Goal: Use online tool/utility

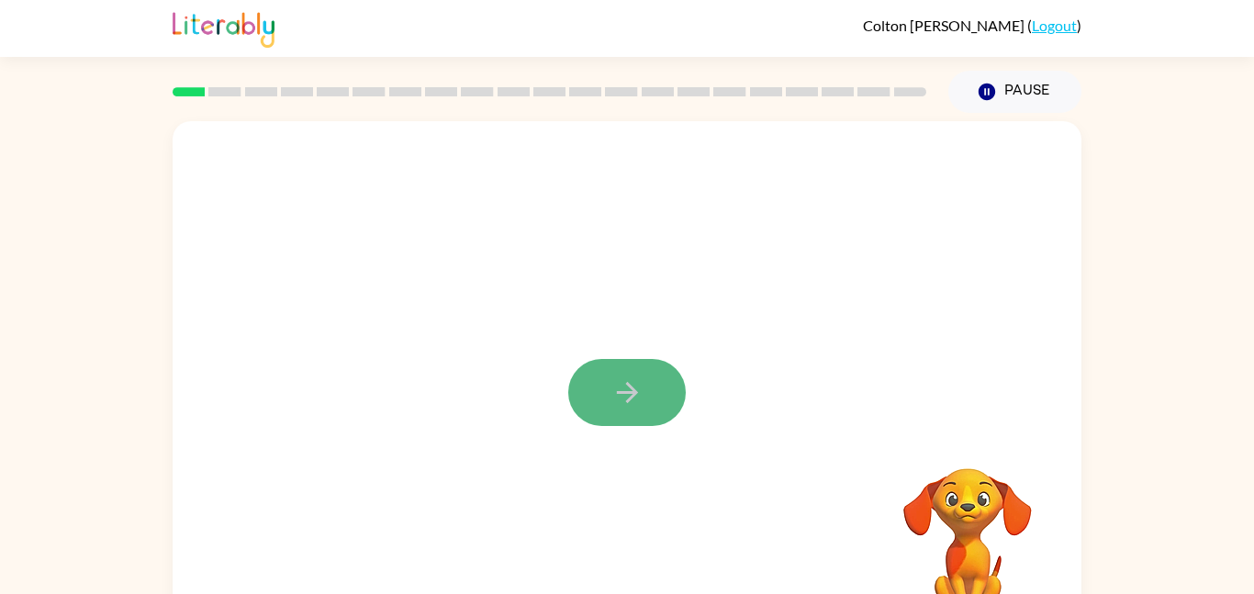
click at [625, 395] on icon "button" at bounding box center [627, 392] width 32 height 32
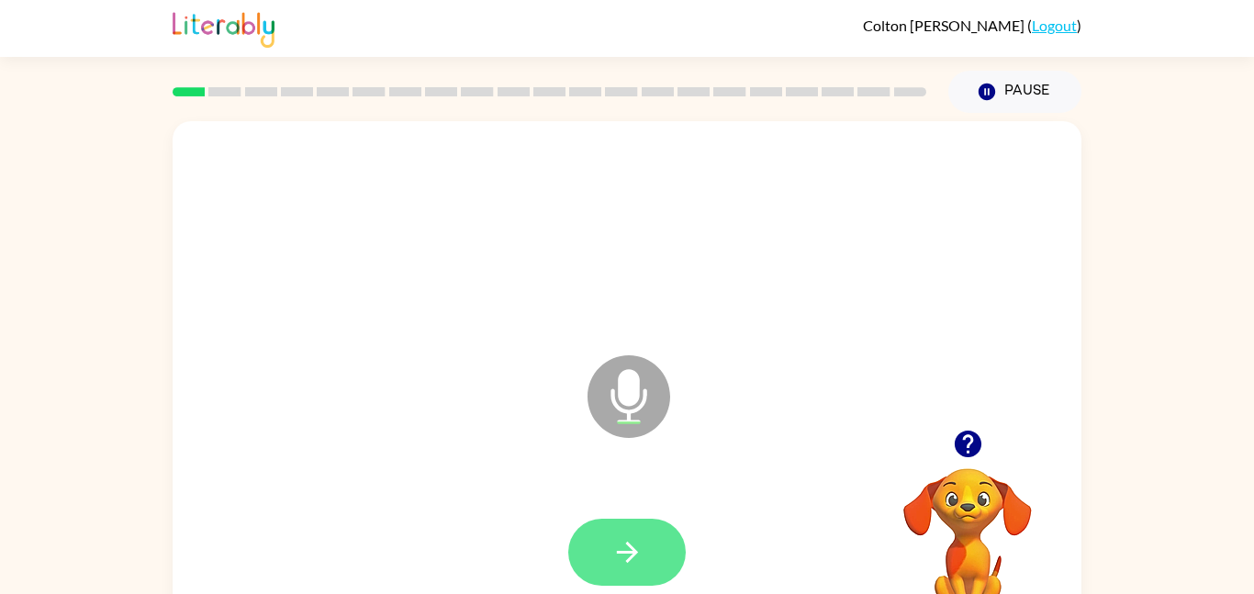
click at [646, 570] on button "button" at bounding box center [627, 552] width 118 height 67
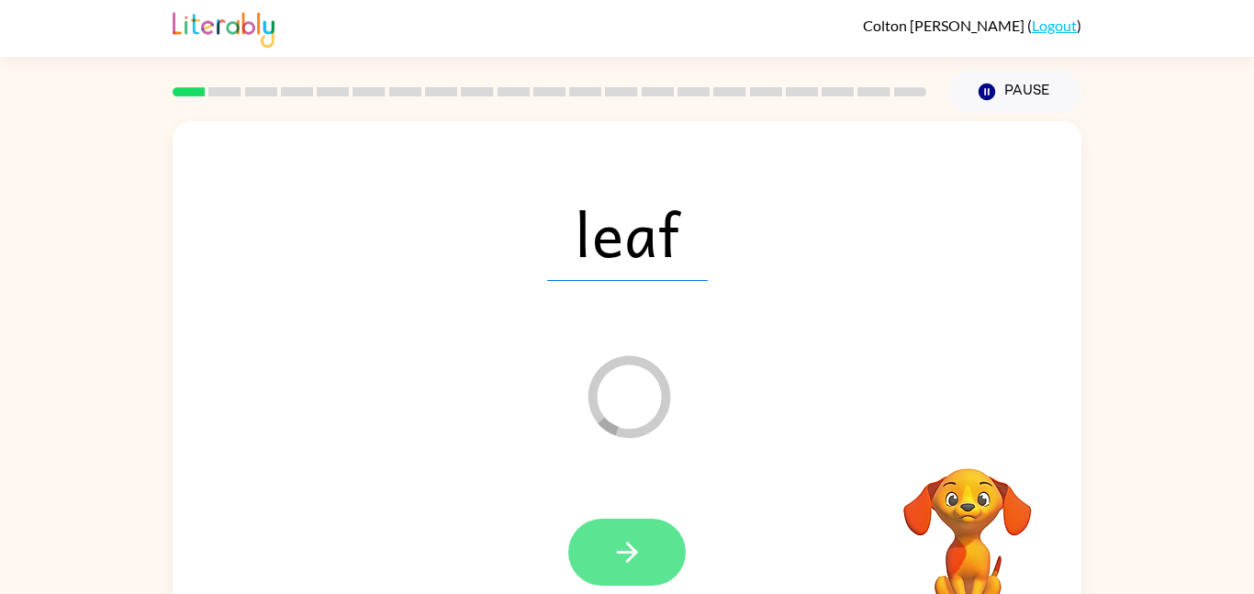
click at [637, 555] on icon "button" at bounding box center [627, 552] width 32 height 32
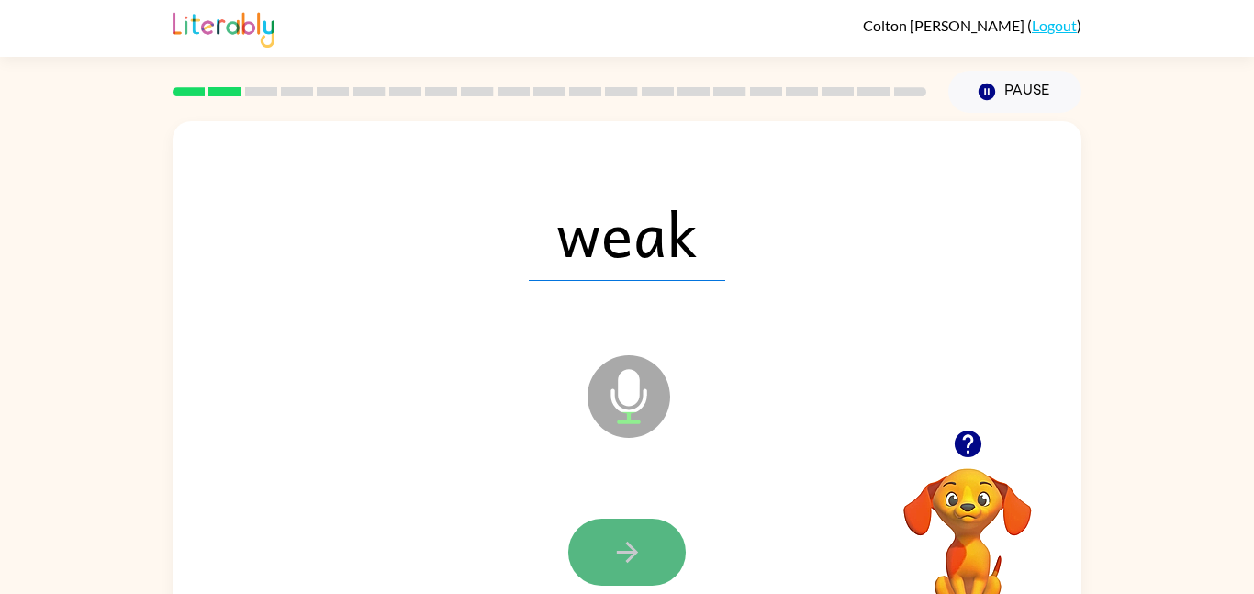
click at [638, 558] on icon "button" at bounding box center [627, 552] width 32 height 32
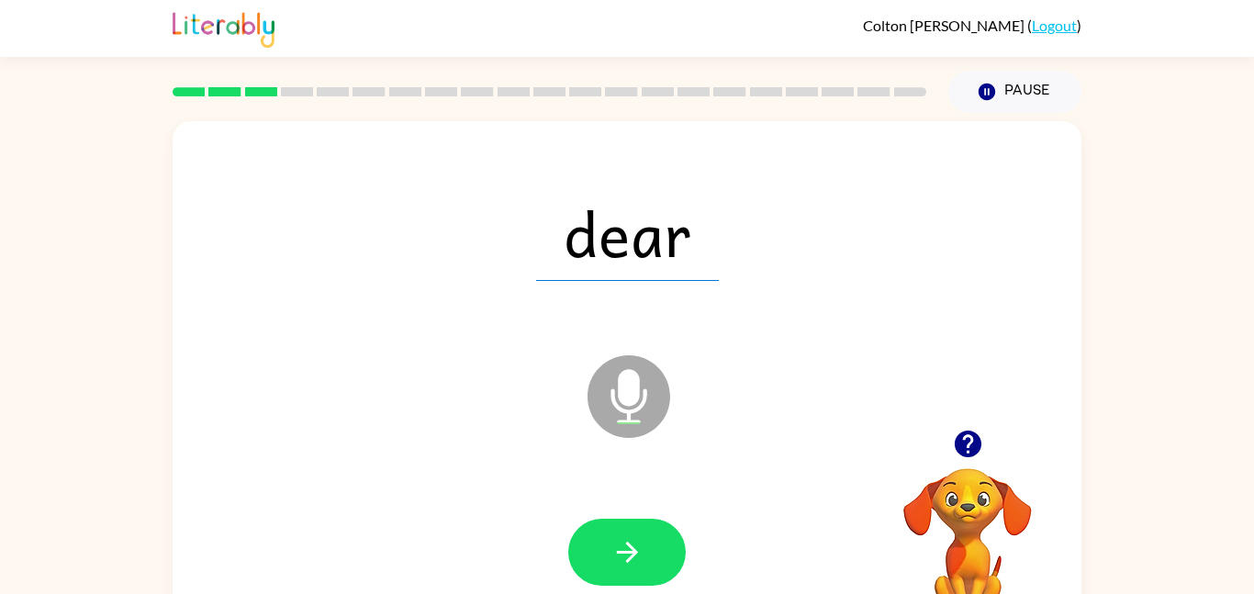
click at [638, 558] on icon "button" at bounding box center [627, 552] width 32 height 32
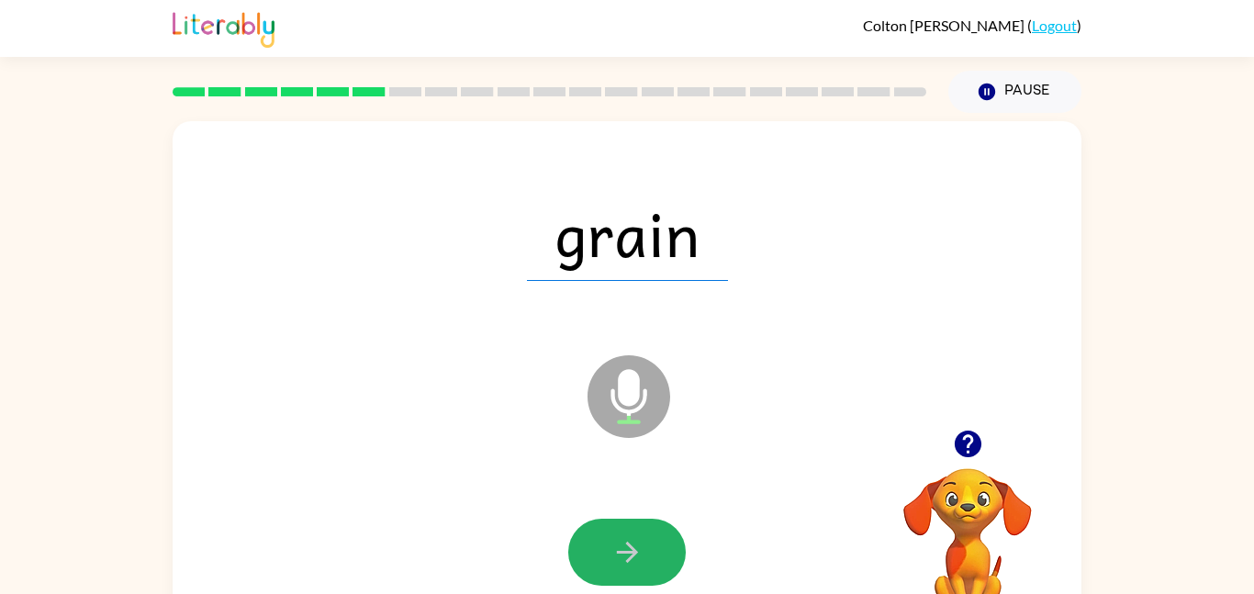
click at [638, 558] on icon "button" at bounding box center [627, 552] width 32 height 32
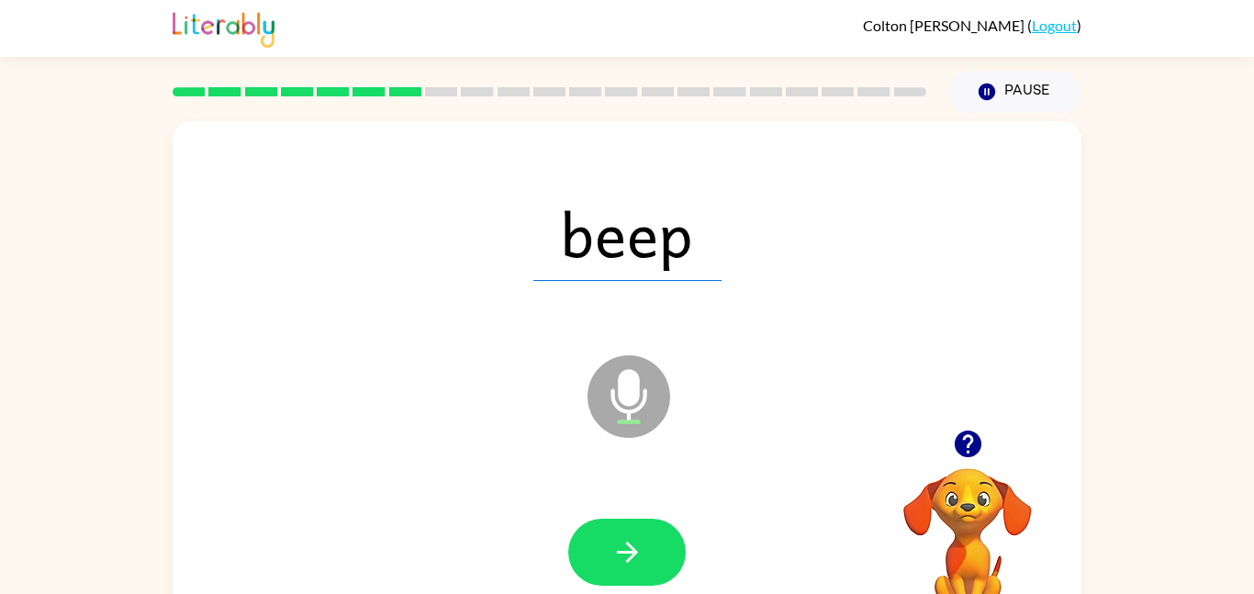
click at [638, 558] on icon "button" at bounding box center [627, 552] width 32 height 32
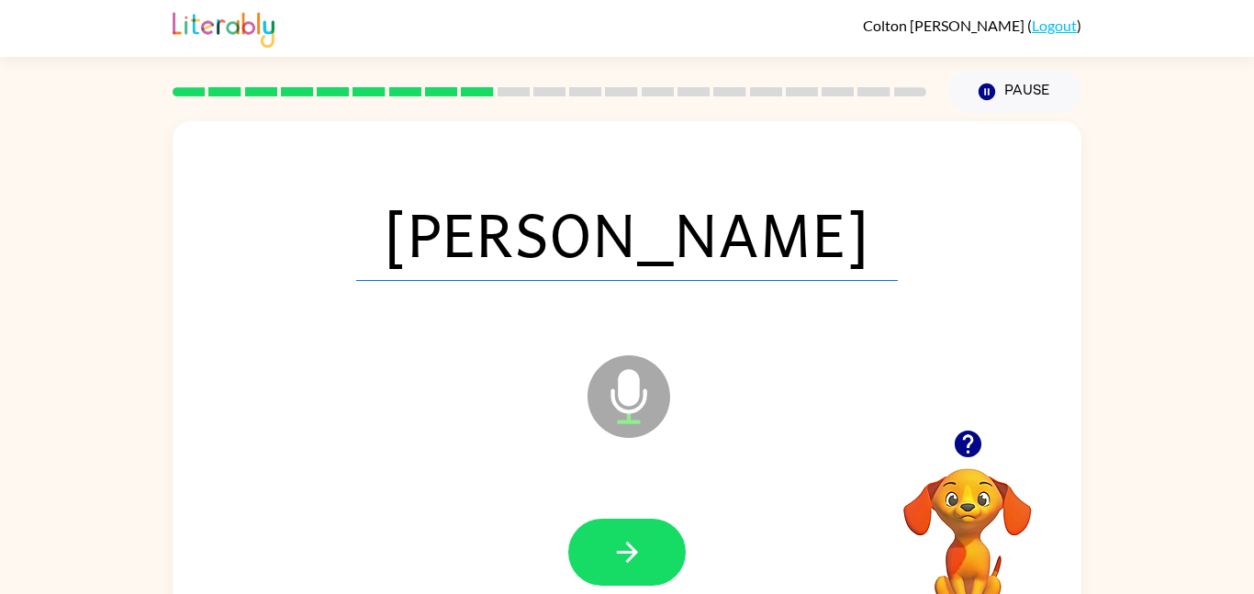
click at [638, 558] on icon "button" at bounding box center [627, 552] width 32 height 32
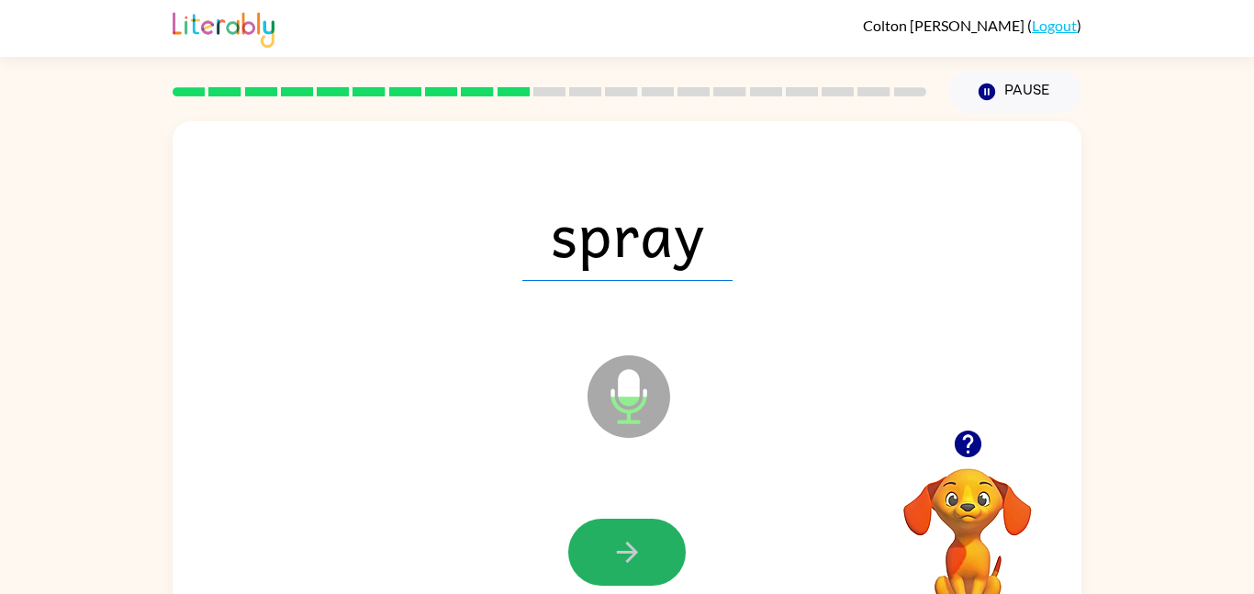
click at [638, 558] on icon "button" at bounding box center [627, 552] width 32 height 32
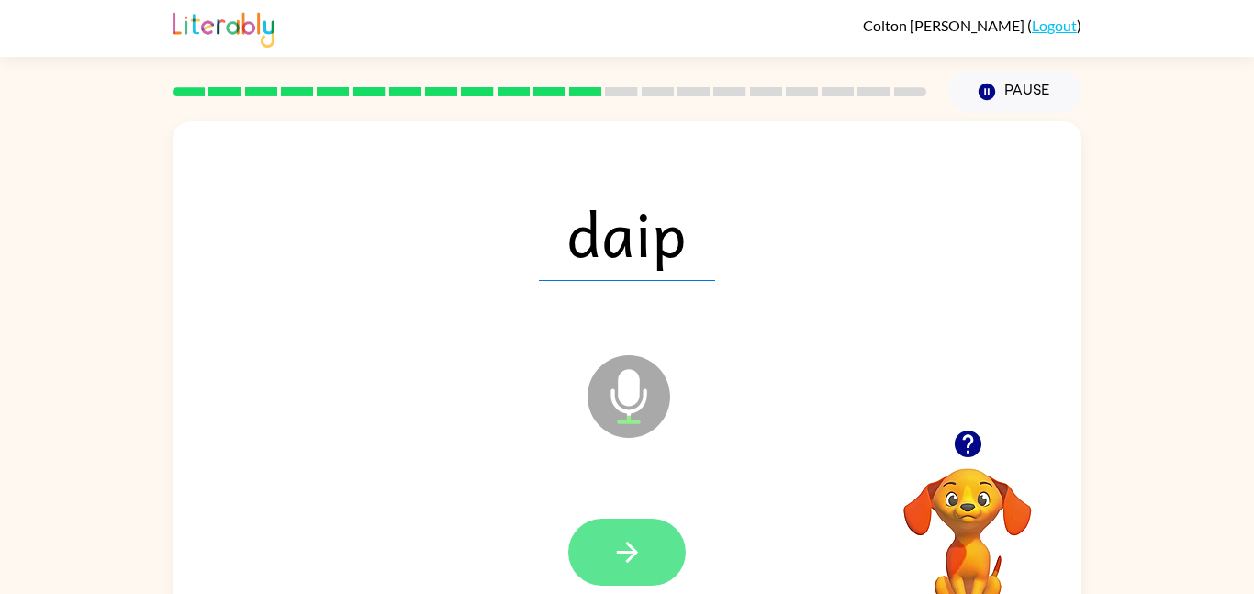
click at [635, 572] on button "button" at bounding box center [627, 552] width 118 height 67
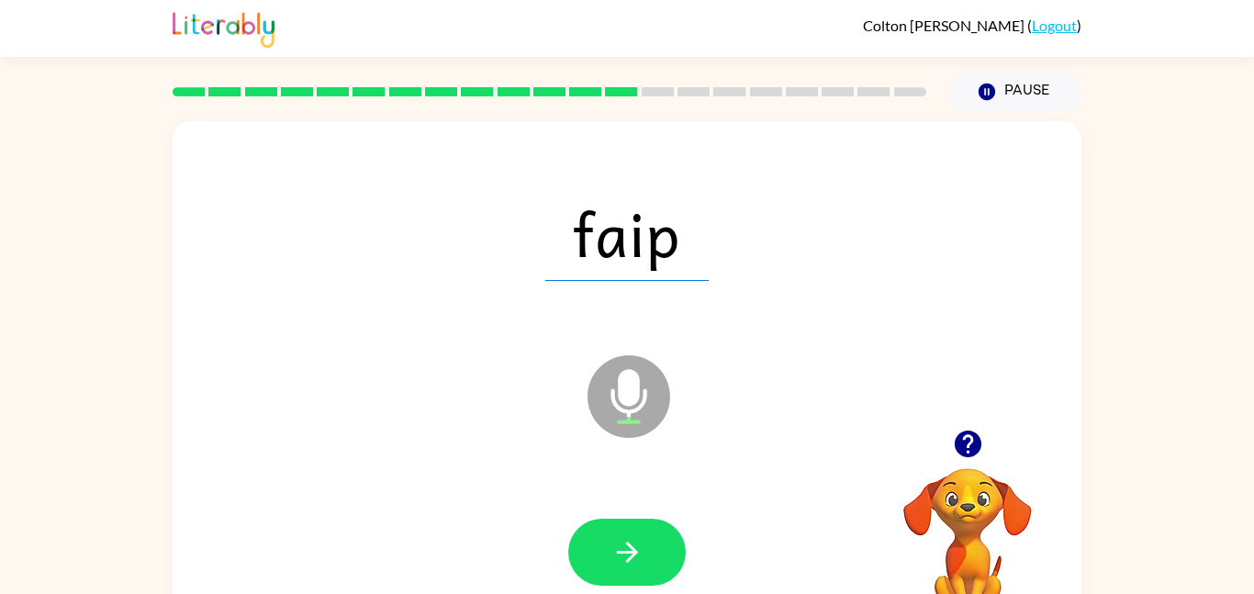
click at [635, 571] on button "button" at bounding box center [627, 552] width 118 height 67
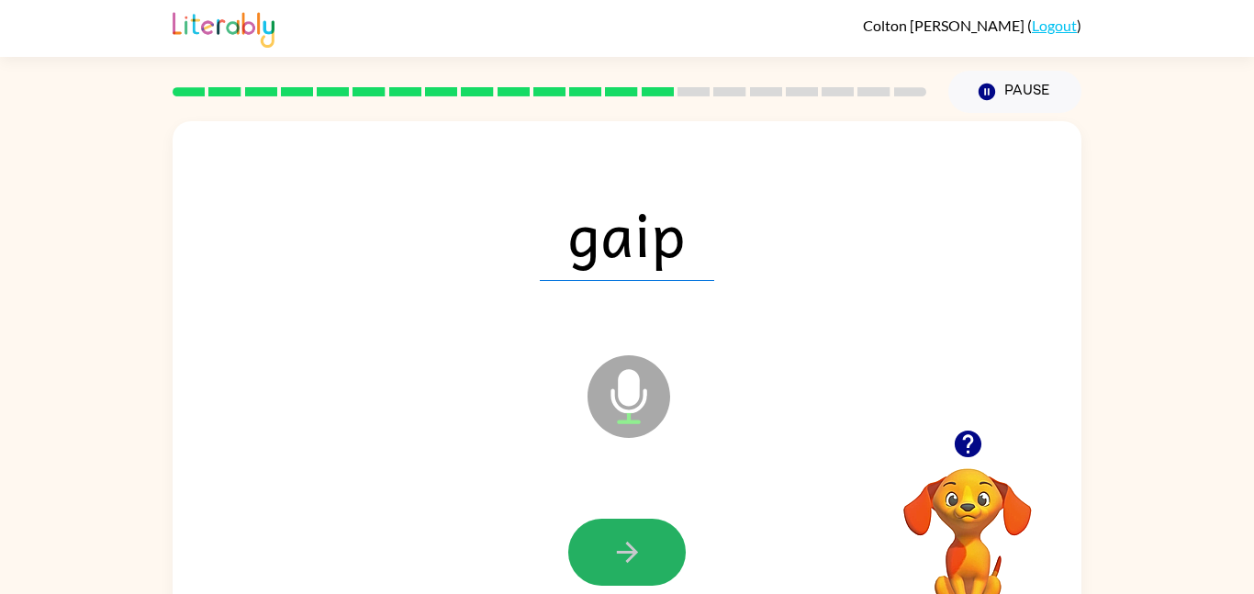
click at [635, 571] on button "button" at bounding box center [627, 552] width 118 height 67
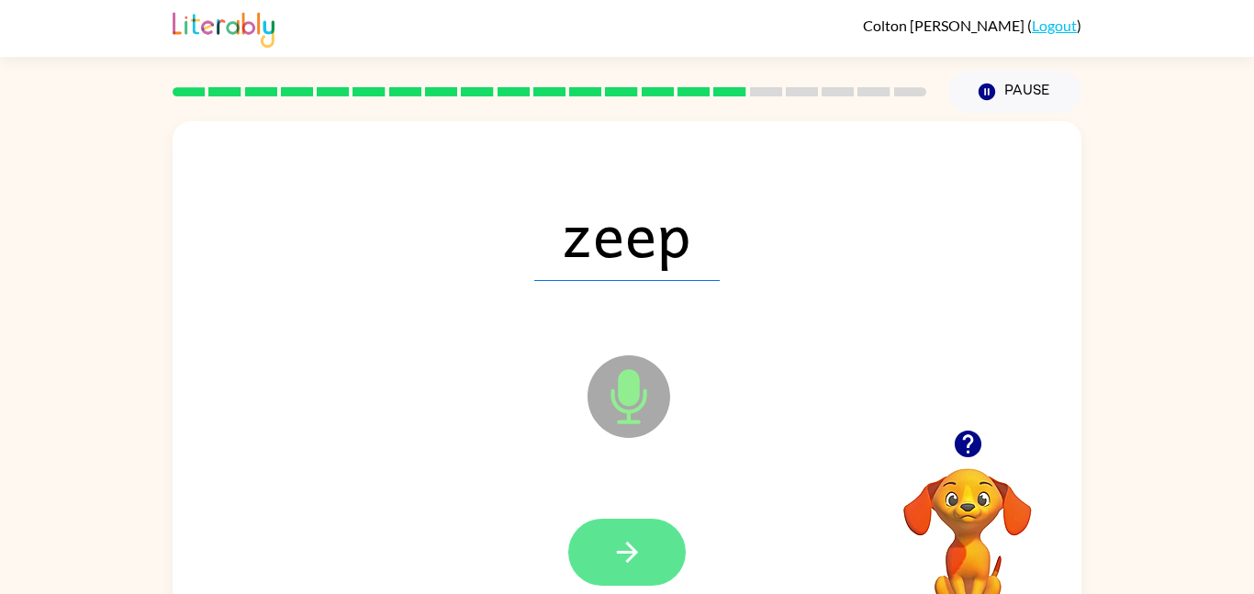
click at [634, 571] on button "button" at bounding box center [627, 552] width 118 height 67
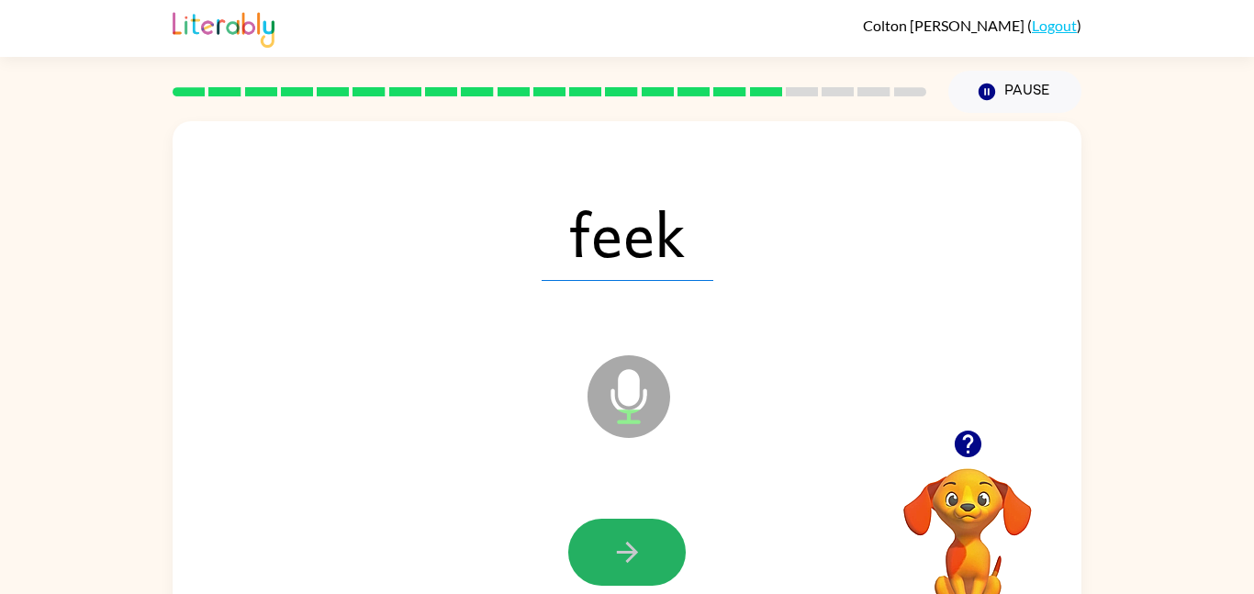
click at [634, 571] on button "button" at bounding box center [627, 552] width 118 height 67
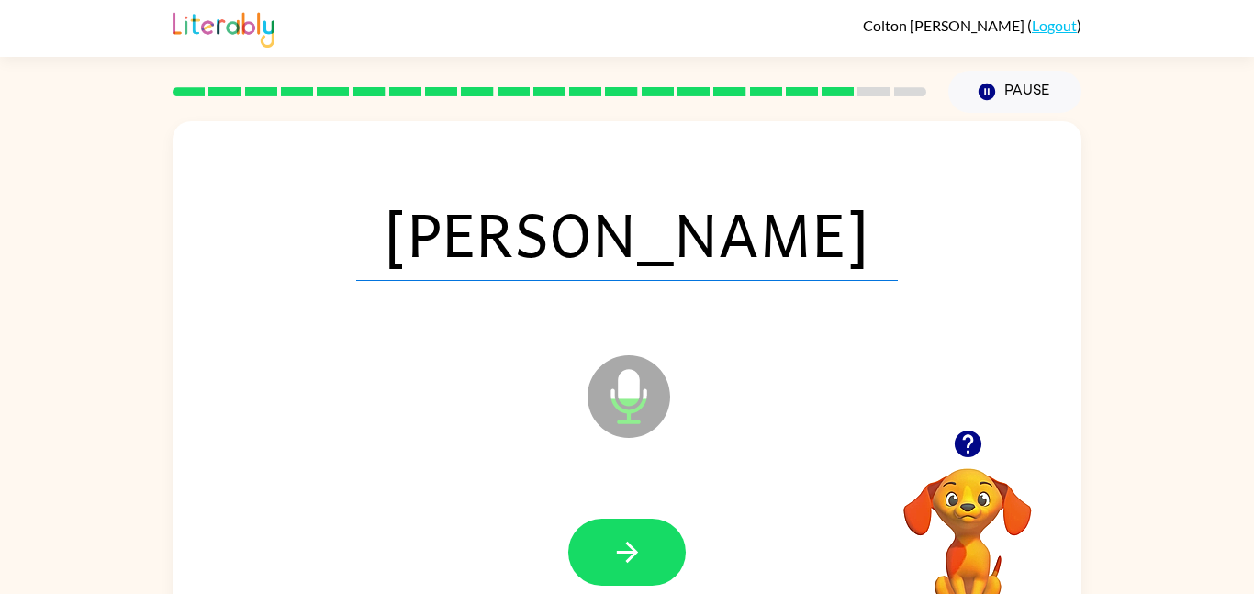
click at [634, 571] on button "button" at bounding box center [627, 552] width 118 height 67
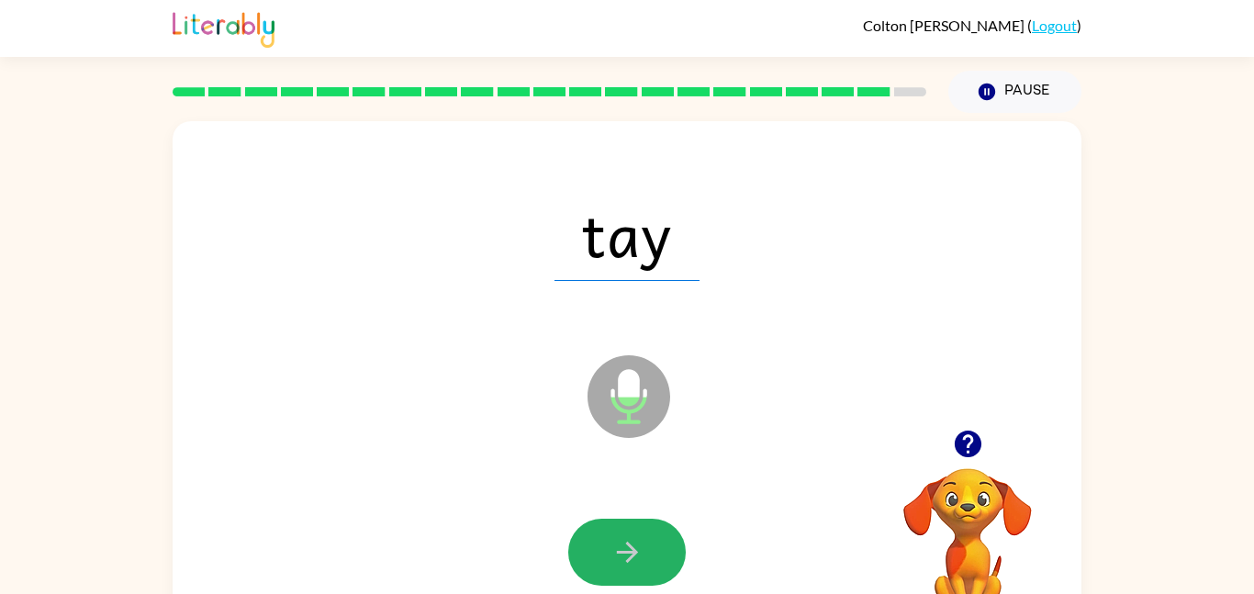
click at [634, 571] on button "button" at bounding box center [627, 552] width 118 height 67
